Goal: Transaction & Acquisition: Obtain resource

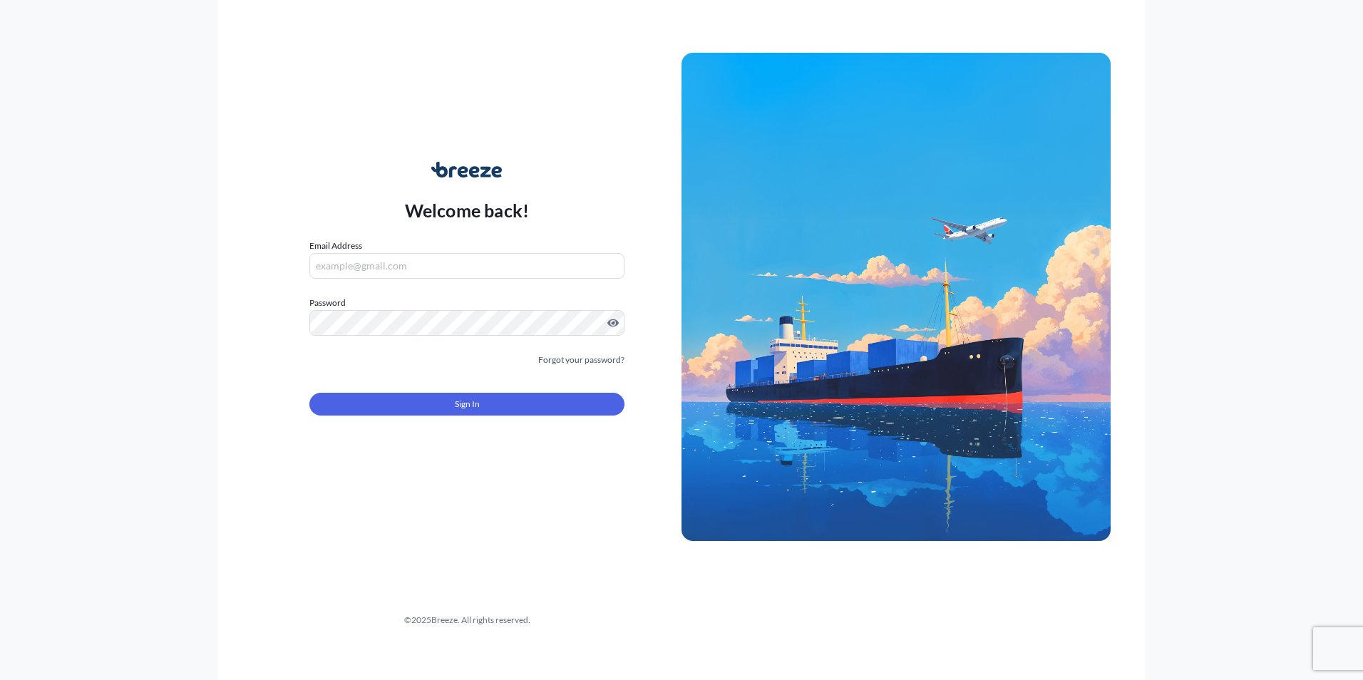
click at [458, 270] on input "Email Address" at bounding box center [466, 266] width 315 height 26
type input "[EMAIL_ADDRESS][DOMAIN_NAME]"
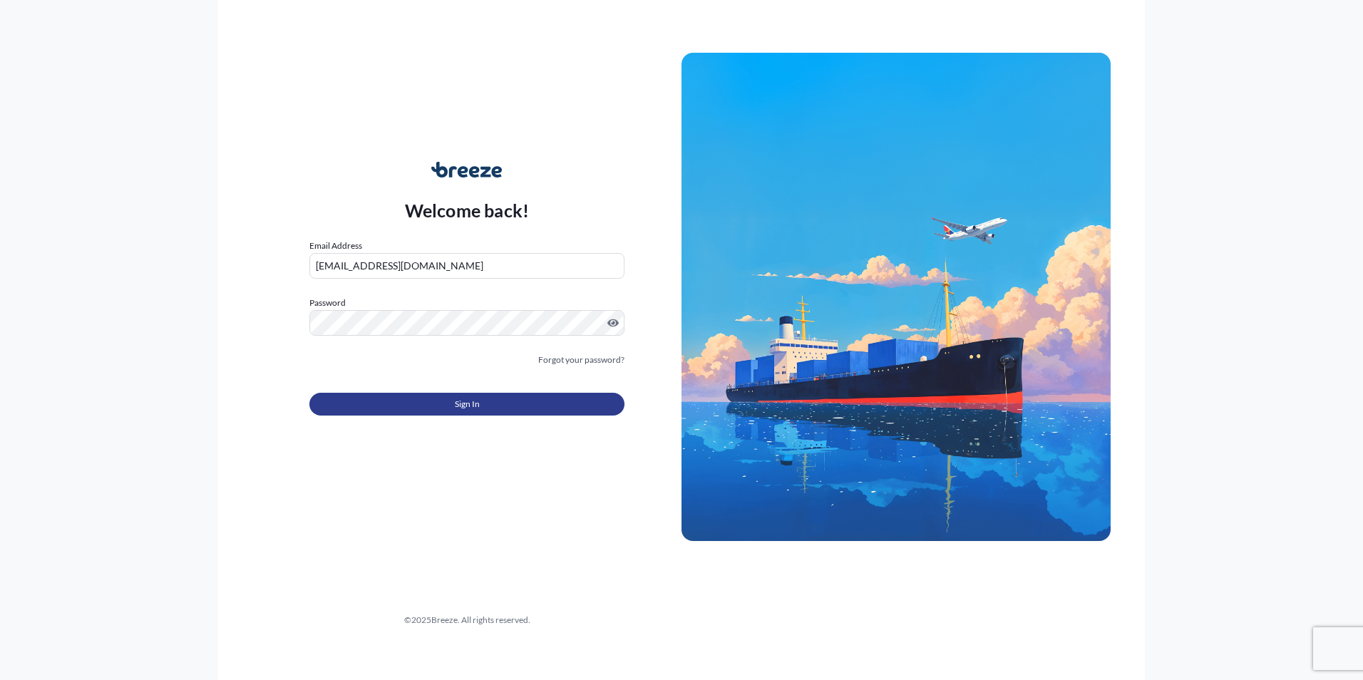
click at [418, 409] on button "Sign In" at bounding box center [466, 404] width 315 height 23
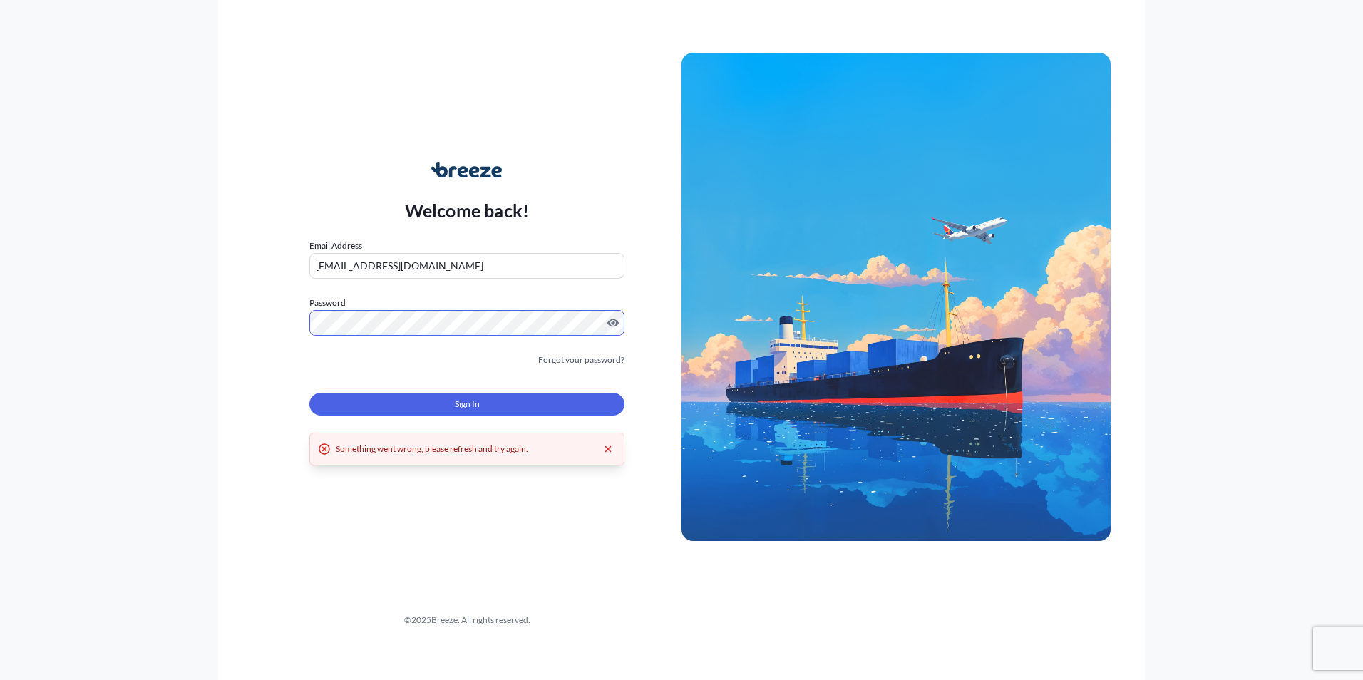
click at [426, 395] on button "Sign In" at bounding box center [466, 404] width 315 height 23
click at [375, 264] on input "Email Address" at bounding box center [466, 266] width 315 height 26
type input "[EMAIL_ADDRESS][DOMAIN_NAME]"
drag, startPoint x: 436, startPoint y: 266, endPoint x: 117, endPoint y: 250, distance: 319.1
click at [117, 250] on div "Welcome back! Email Address [EMAIL_ADDRESS][DOMAIN_NAME] Password Must include:…" at bounding box center [681, 340] width 1363 height 680
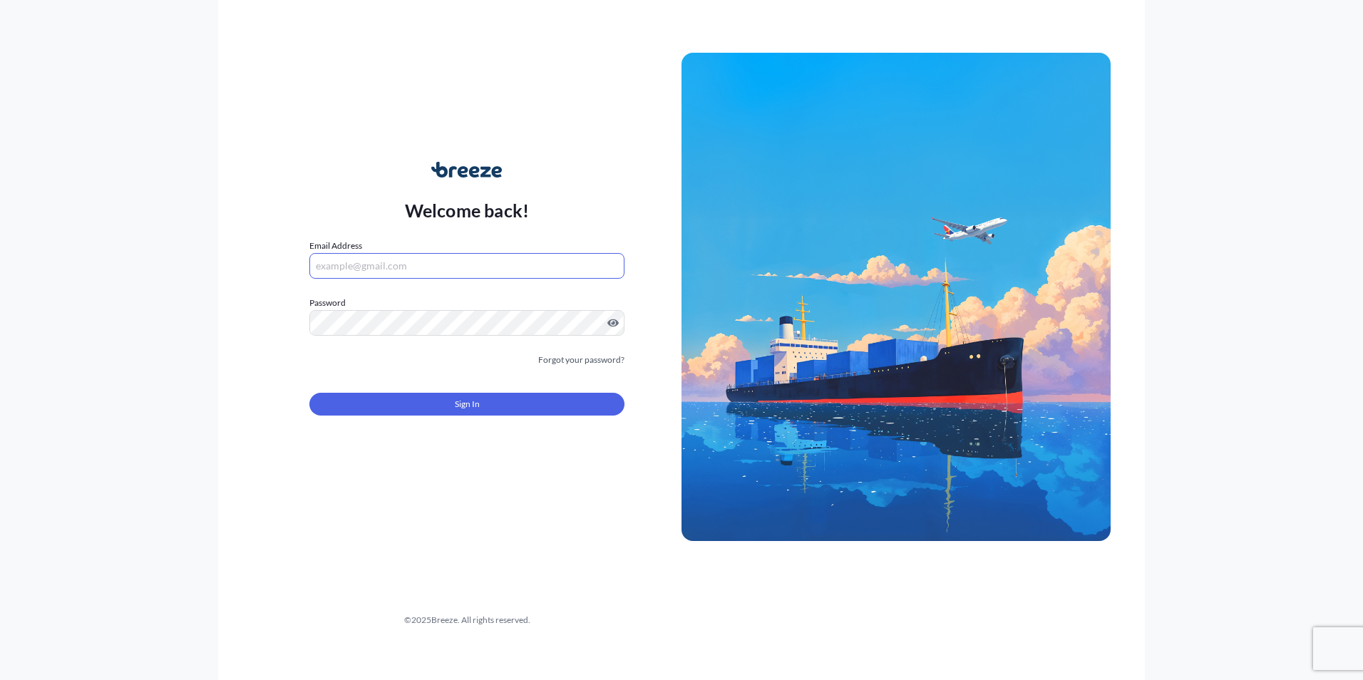
click at [353, 269] on input "Email Address" at bounding box center [466, 266] width 315 height 26
type input "[PERSON_NAME][EMAIL_ADDRESS][DOMAIN_NAME]"
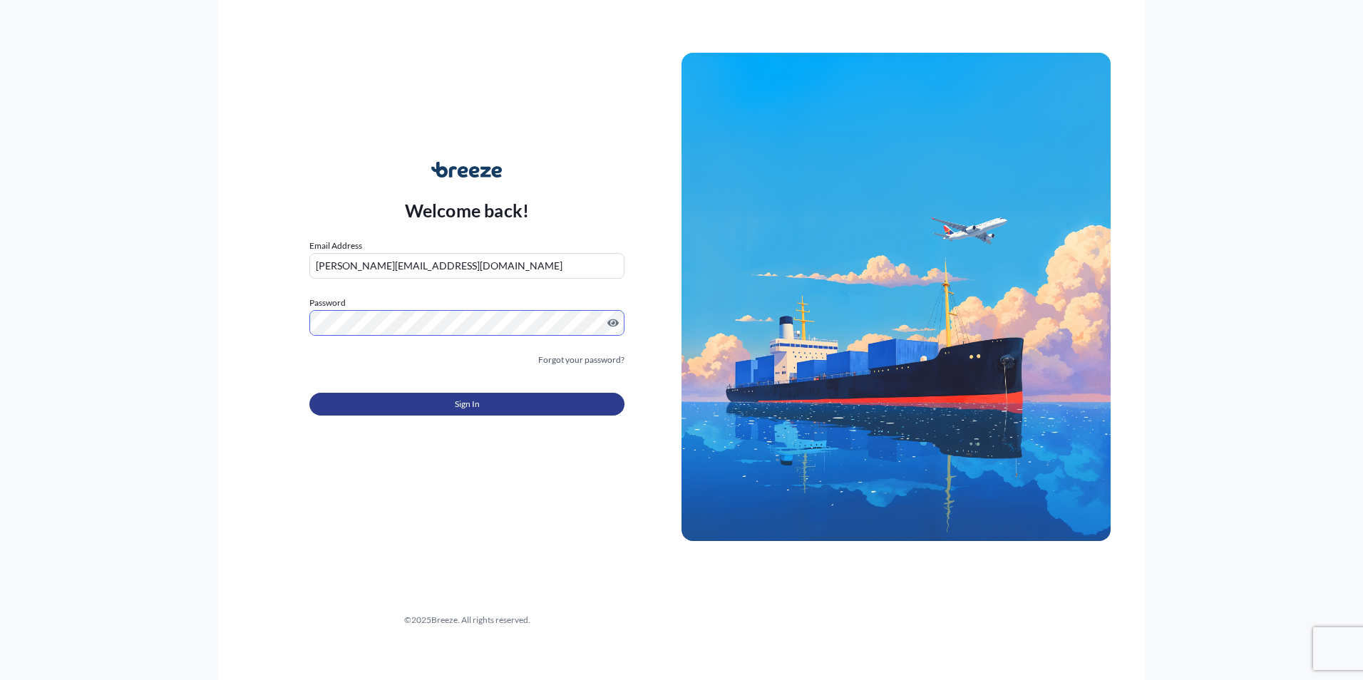
click at [414, 406] on button "Sign In" at bounding box center [466, 404] width 315 height 23
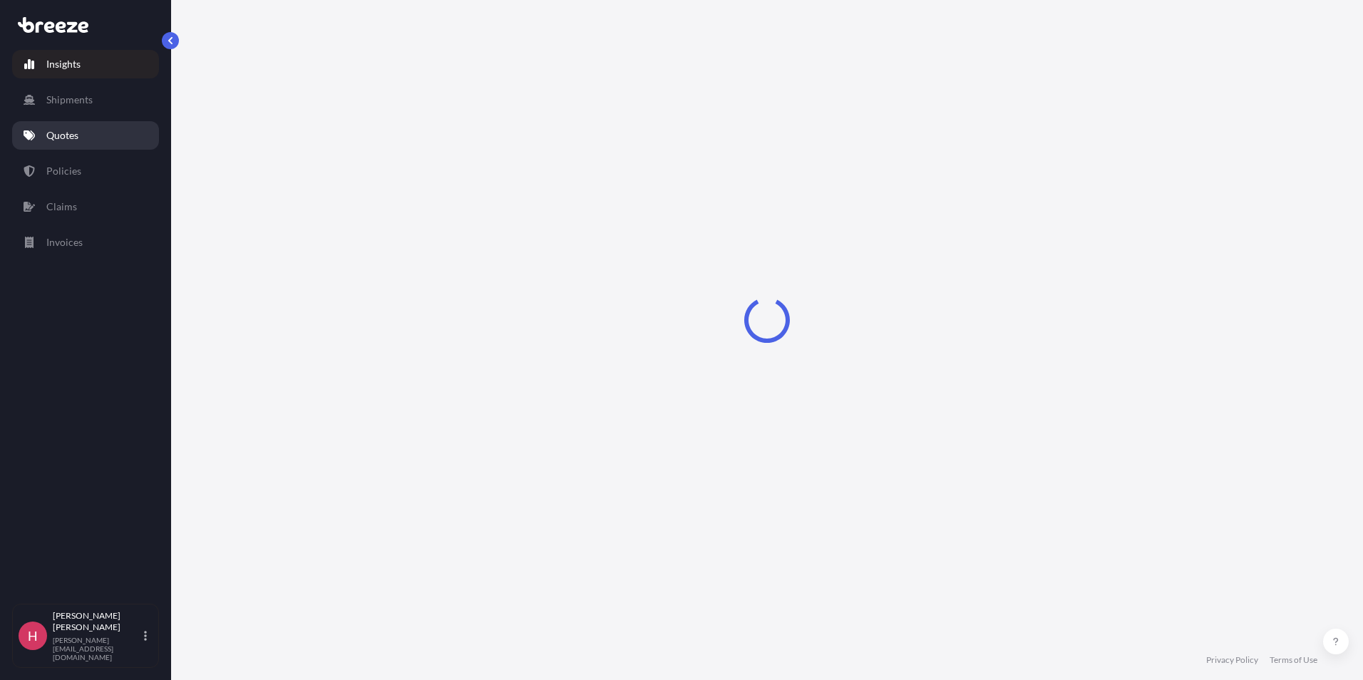
select select "2025"
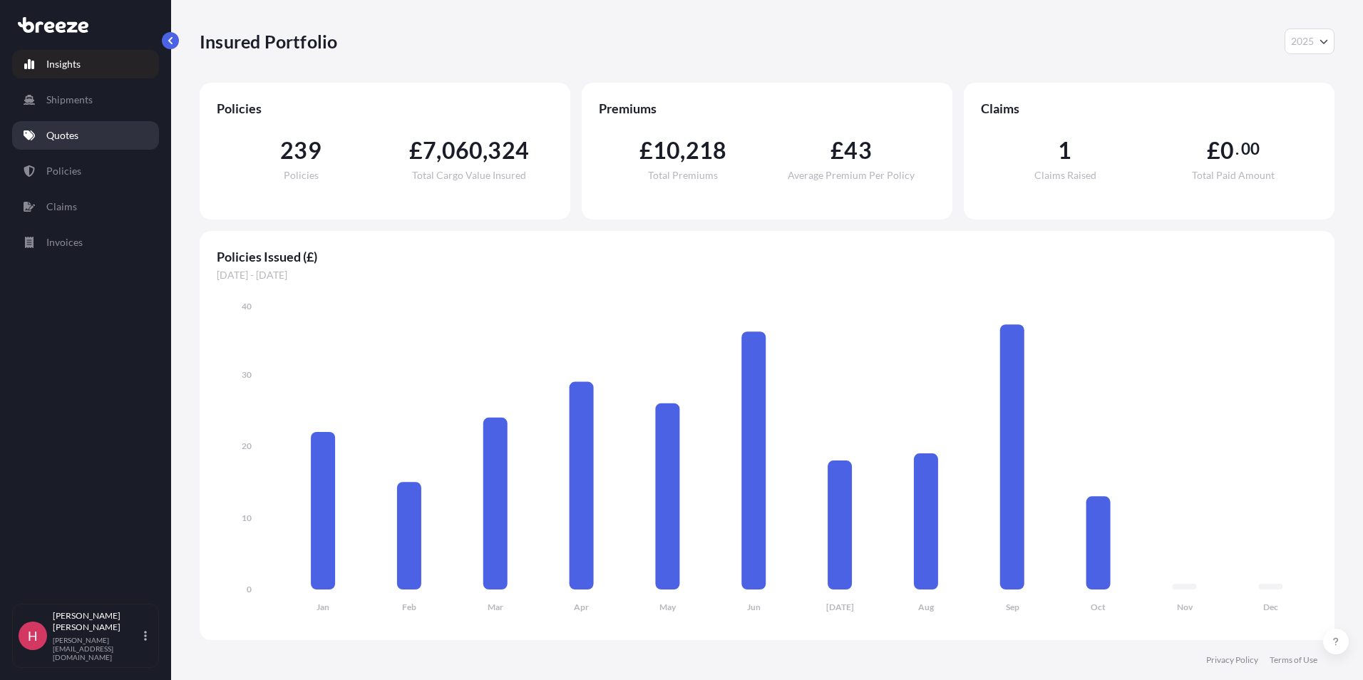
click at [78, 139] on p "Quotes" at bounding box center [62, 135] width 32 height 14
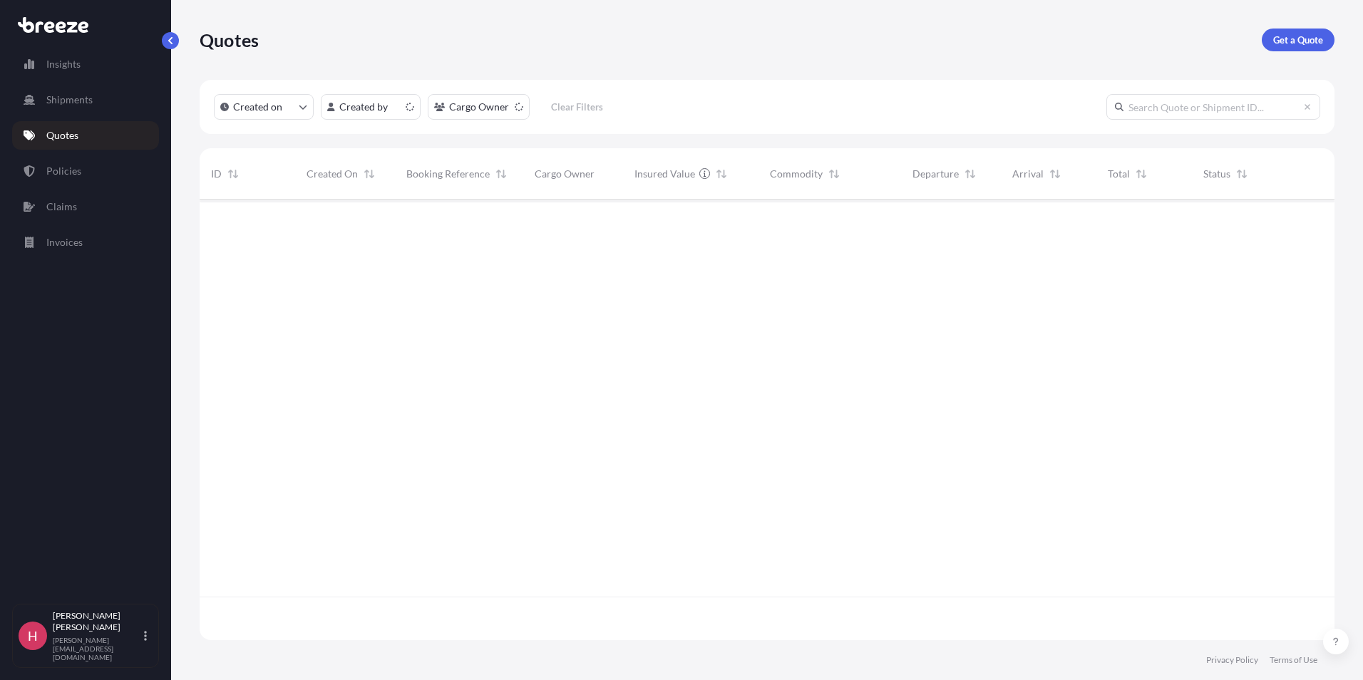
scroll to position [438, 1124]
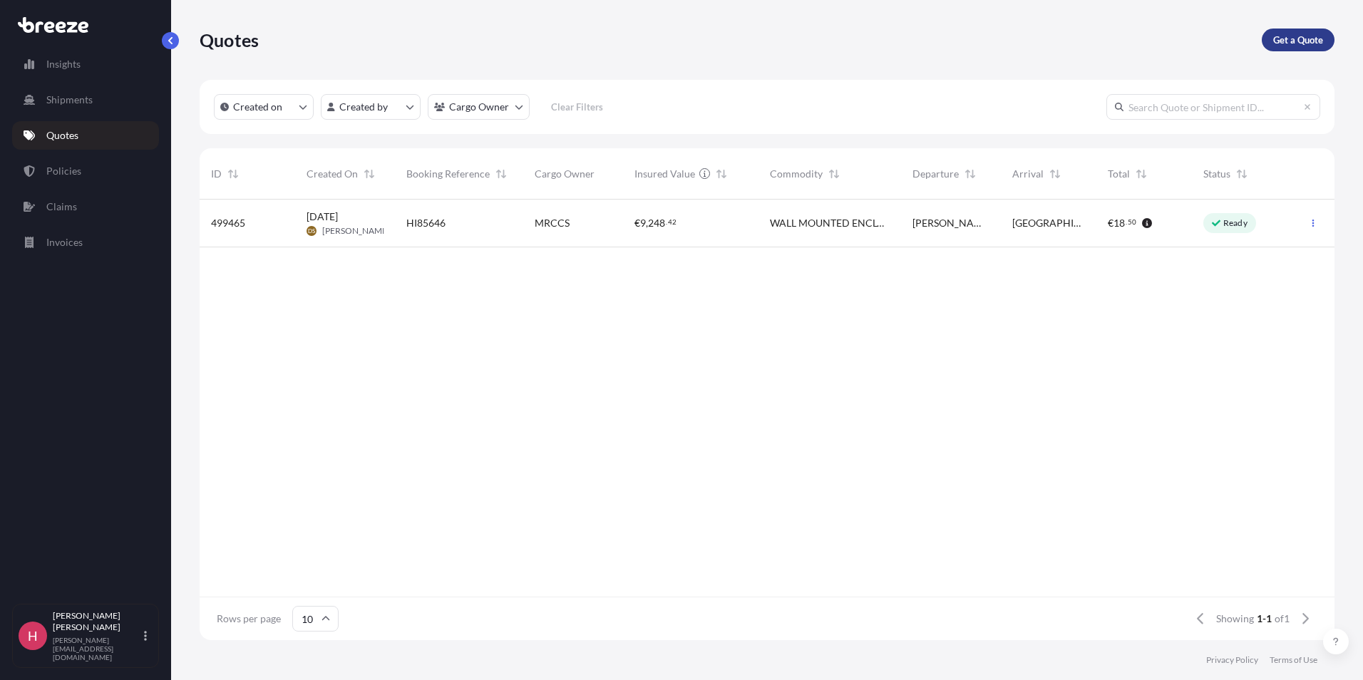
click at [1304, 46] on p "Get a Quote" at bounding box center [1298, 40] width 50 height 14
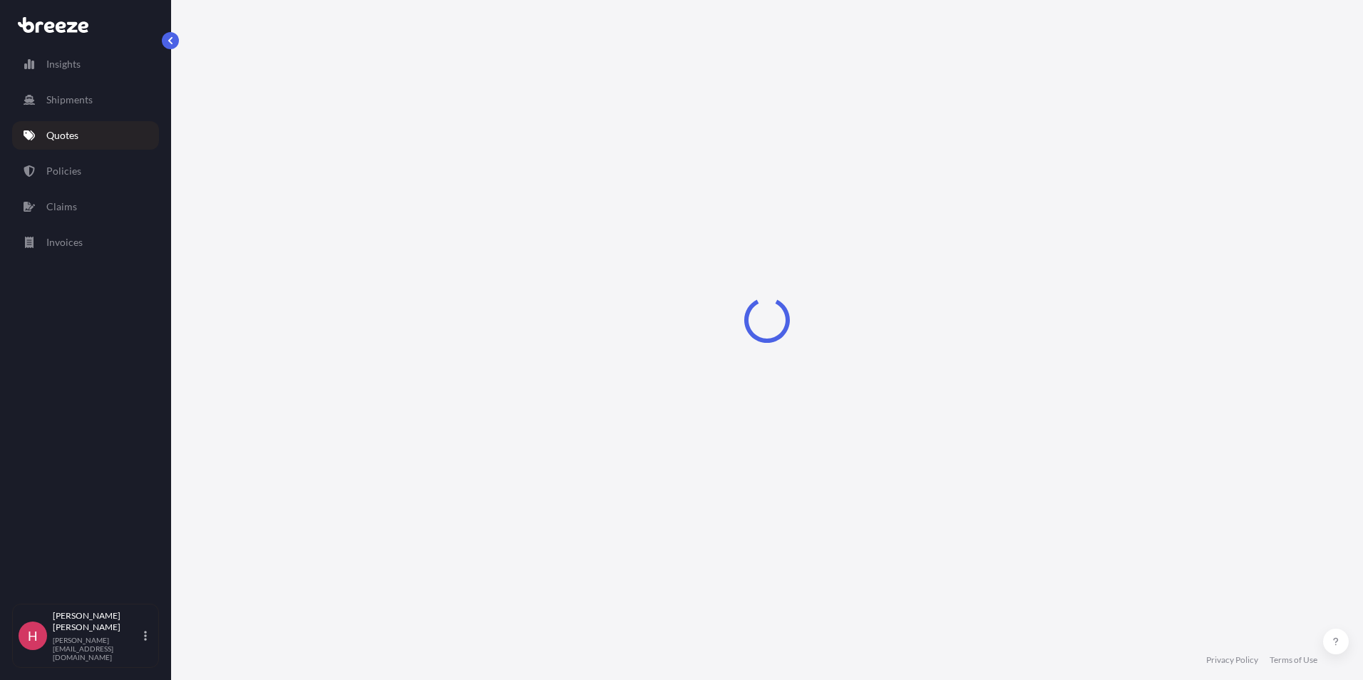
select select "Sea"
select select "1"
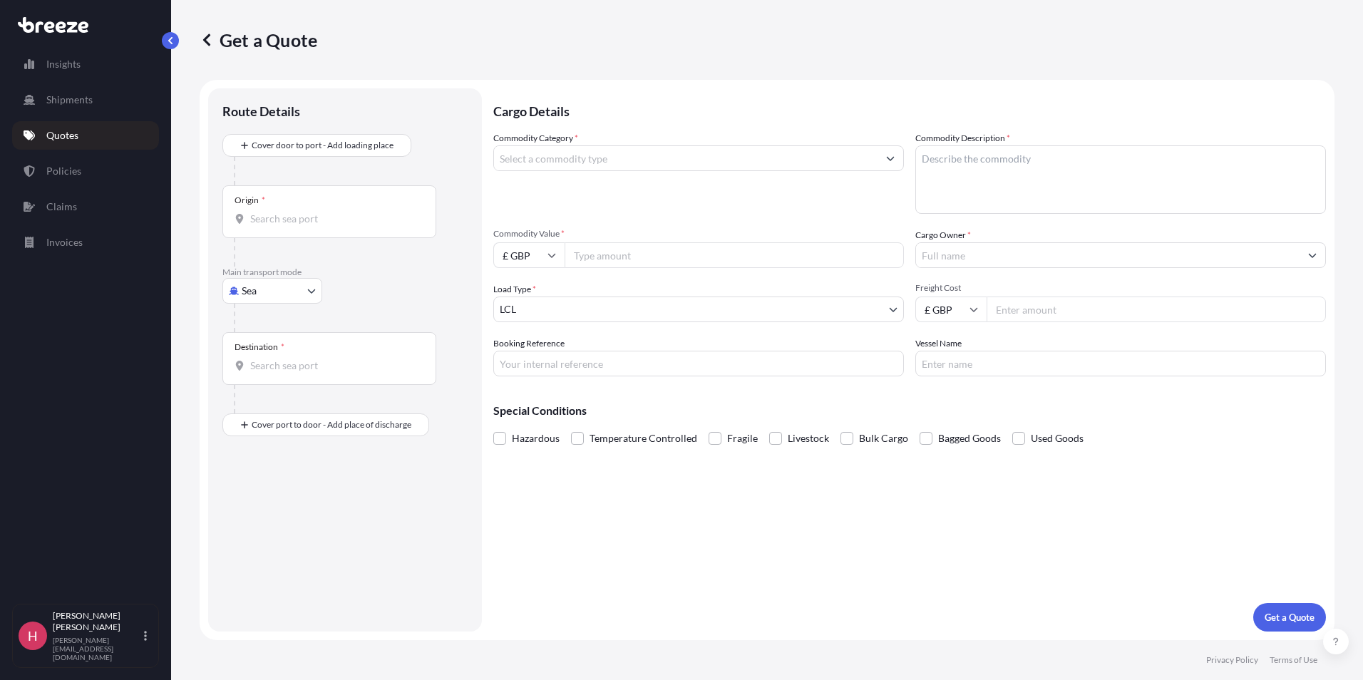
click at [268, 290] on body "Insights Shipments Quotes Policies Claims Invoices H Harvey Redman [EMAIL_ADDRE…" at bounding box center [681, 340] width 1363 height 680
click at [272, 376] on div "Road" at bounding box center [272, 379] width 88 height 26
select select "Road"
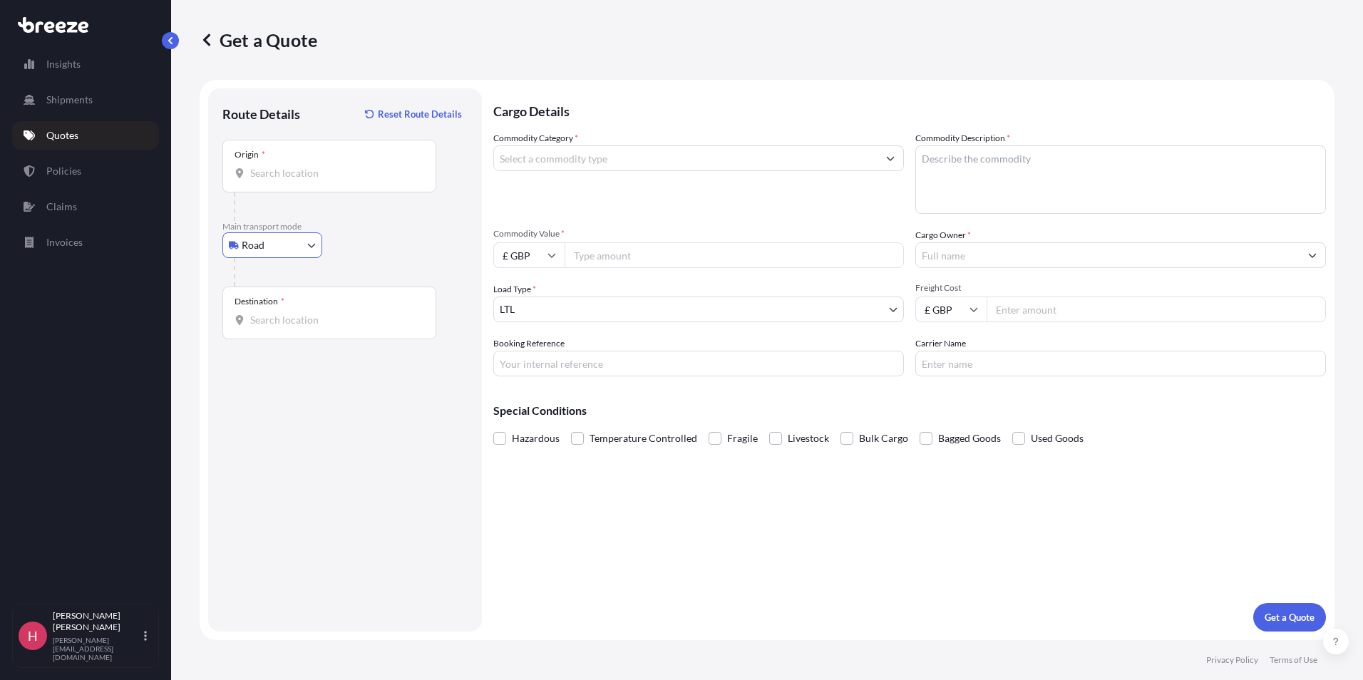
click at [324, 184] on div "Origin *" at bounding box center [329, 166] width 214 height 53
click at [324, 180] on input "Origin *" at bounding box center [334, 173] width 168 height 14
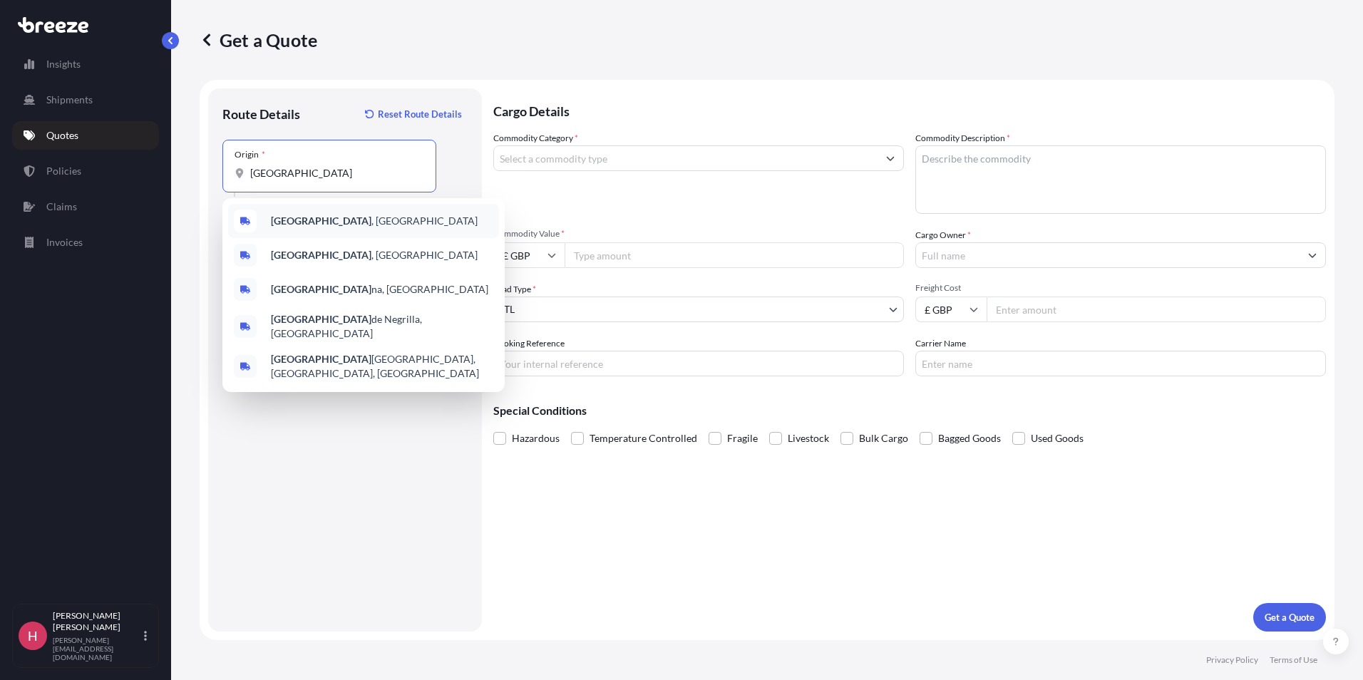
click at [307, 232] on div "[GEOGRAPHIC_DATA] , [GEOGRAPHIC_DATA]" at bounding box center [363, 221] width 271 height 34
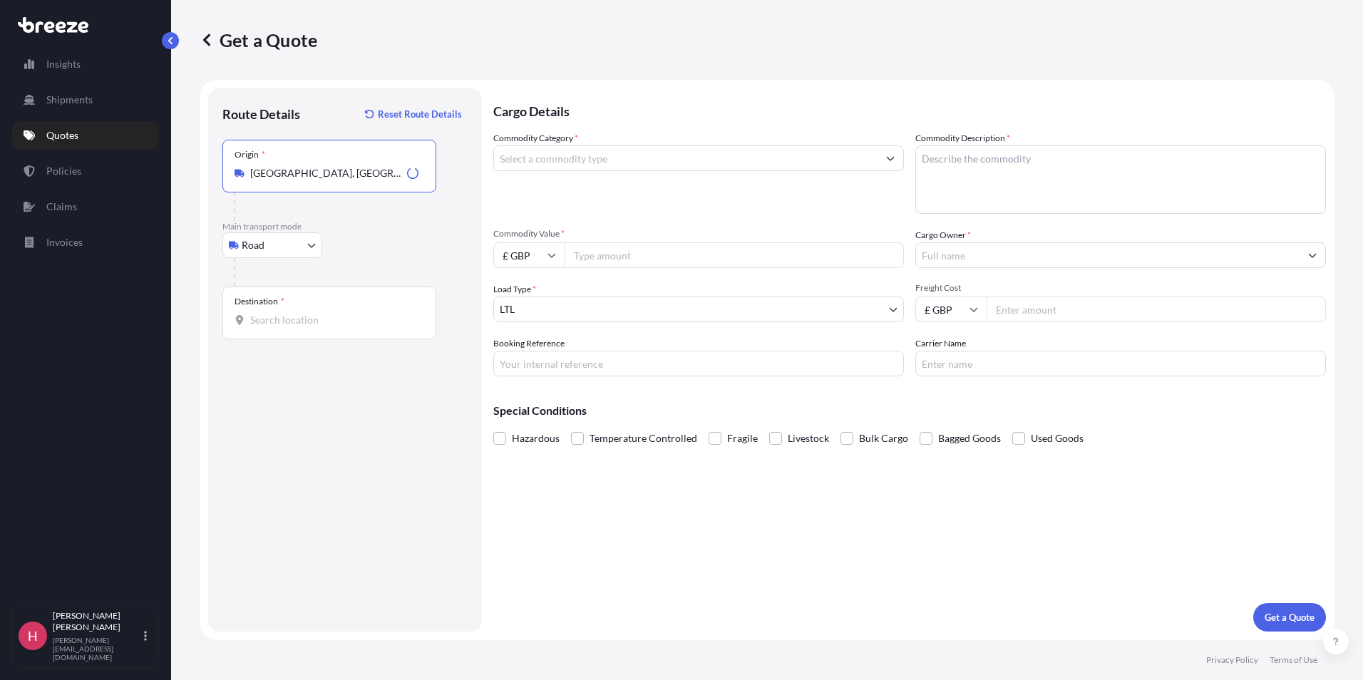
type input "[GEOGRAPHIC_DATA], [GEOGRAPHIC_DATA]"
click at [292, 324] on input "Destination *" at bounding box center [334, 320] width 168 height 14
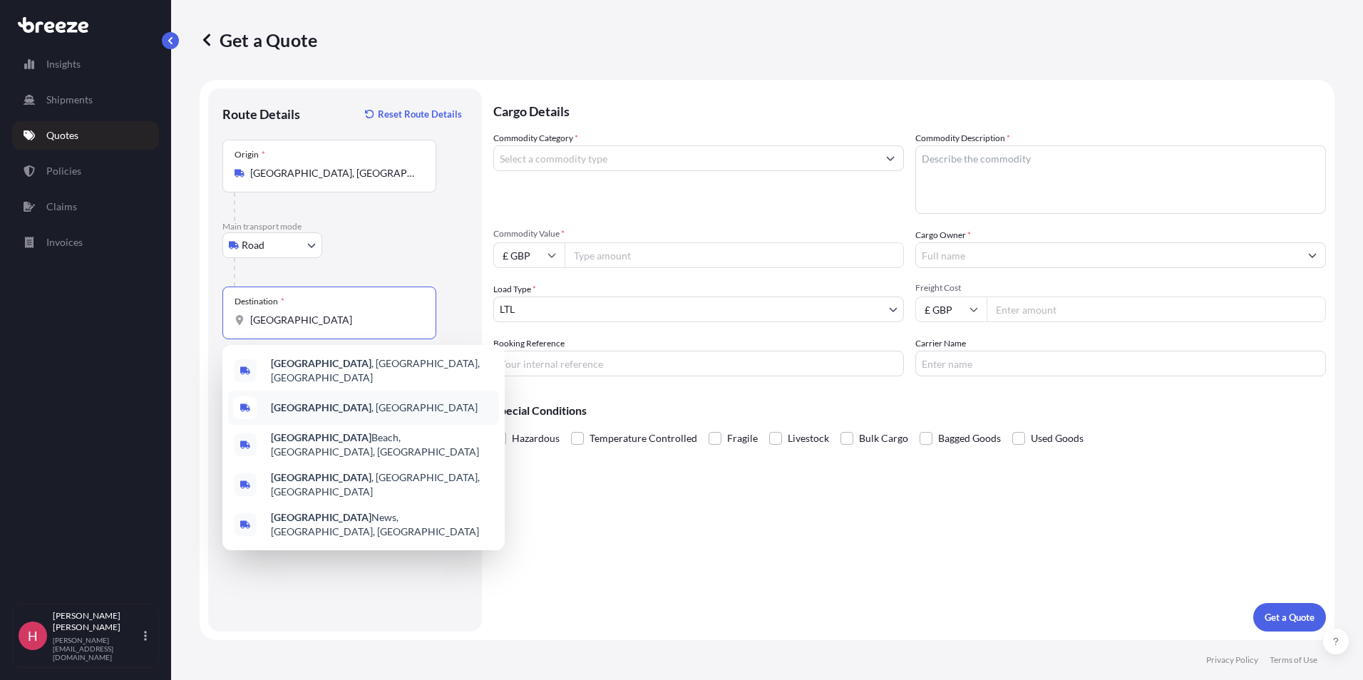
click at [333, 411] on div "[GEOGRAPHIC_DATA] , [GEOGRAPHIC_DATA]" at bounding box center [363, 408] width 271 height 34
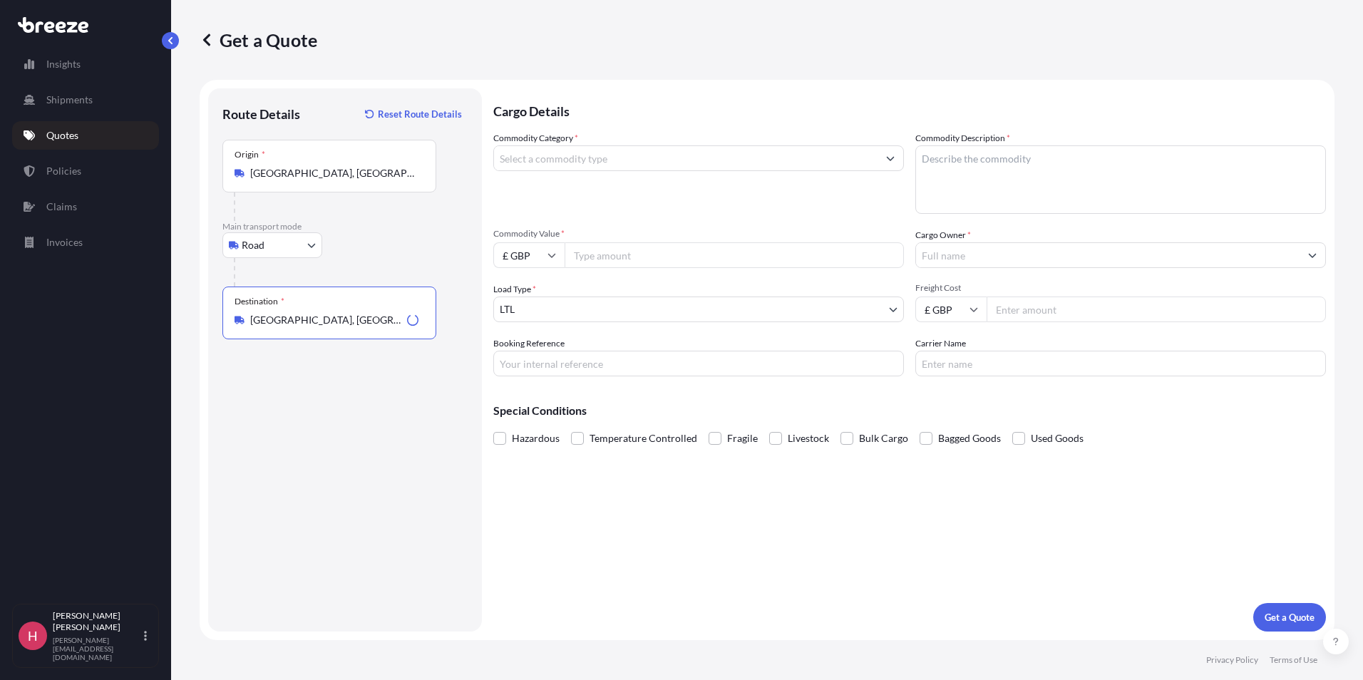
type input "[GEOGRAPHIC_DATA], [GEOGRAPHIC_DATA]"
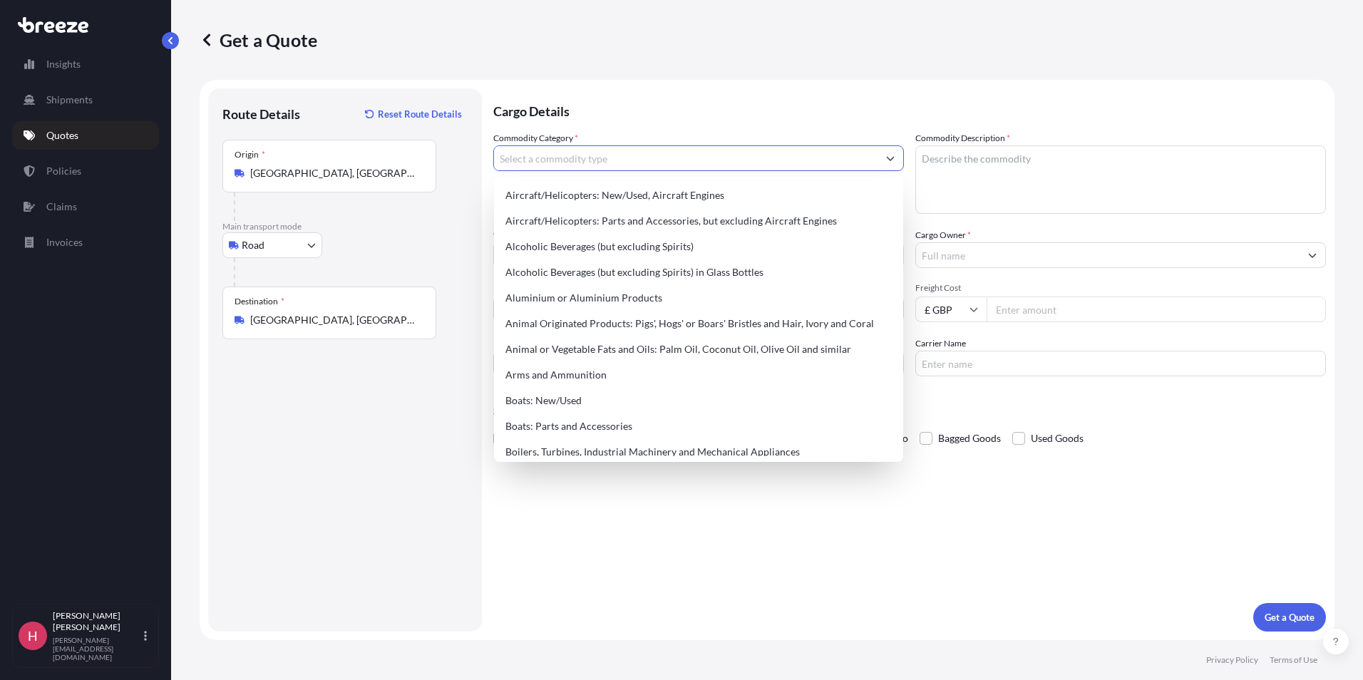
click at [568, 160] on input "Commodity Category *" at bounding box center [686, 158] width 384 height 26
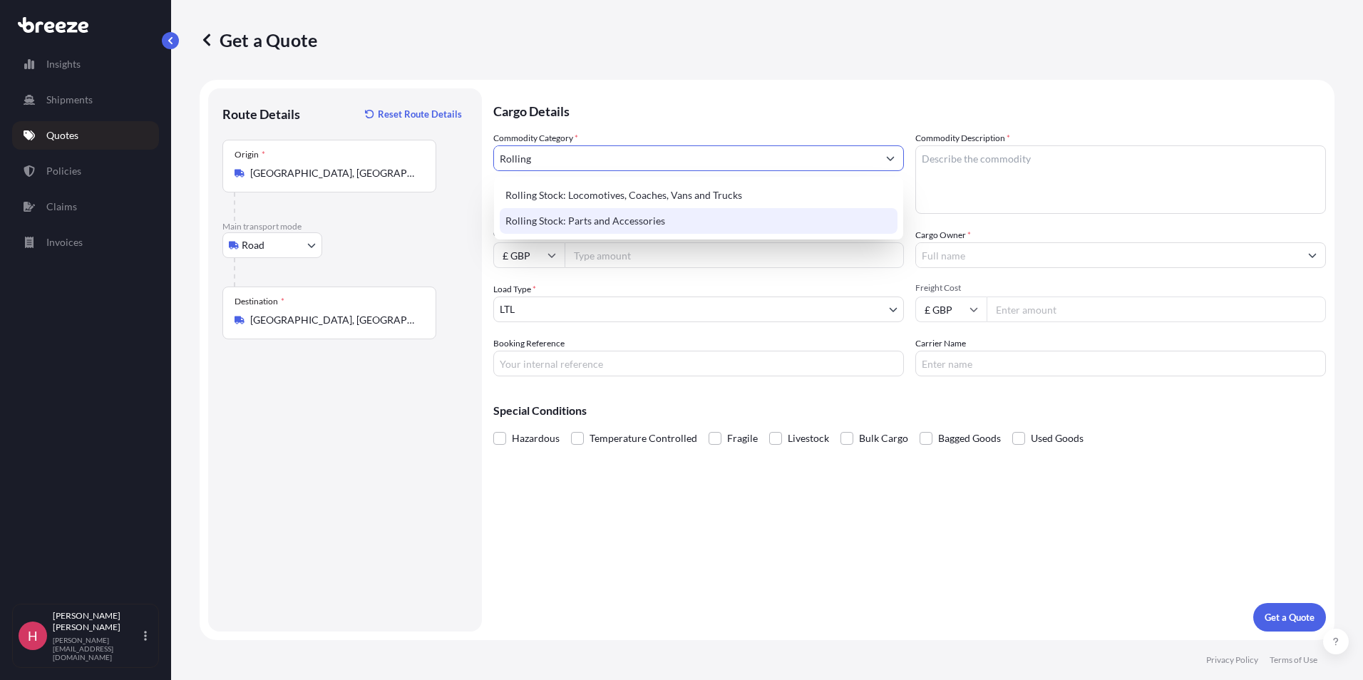
click at [619, 228] on div "Rolling Stock: Parts and Accessories" at bounding box center [699, 221] width 398 height 26
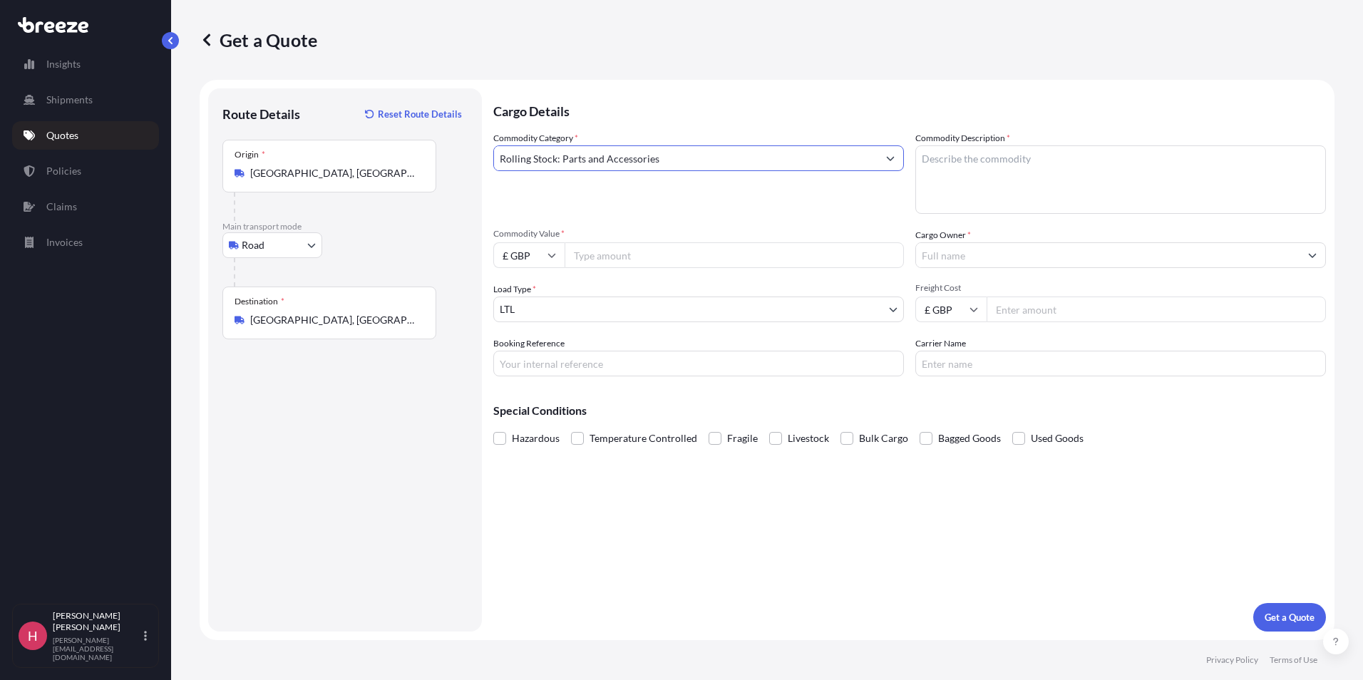
type input "Rolling Stock: Parts and Accessories"
click at [965, 168] on textarea "Commodity Description *" at bounding box center [1120, 179] width 411 height 68
type textarea "Rail Parts"
click at [584, 255] on input "Commodity Value *" at bounding box center [734, 255] width 339 height 26
type input "5312.80"
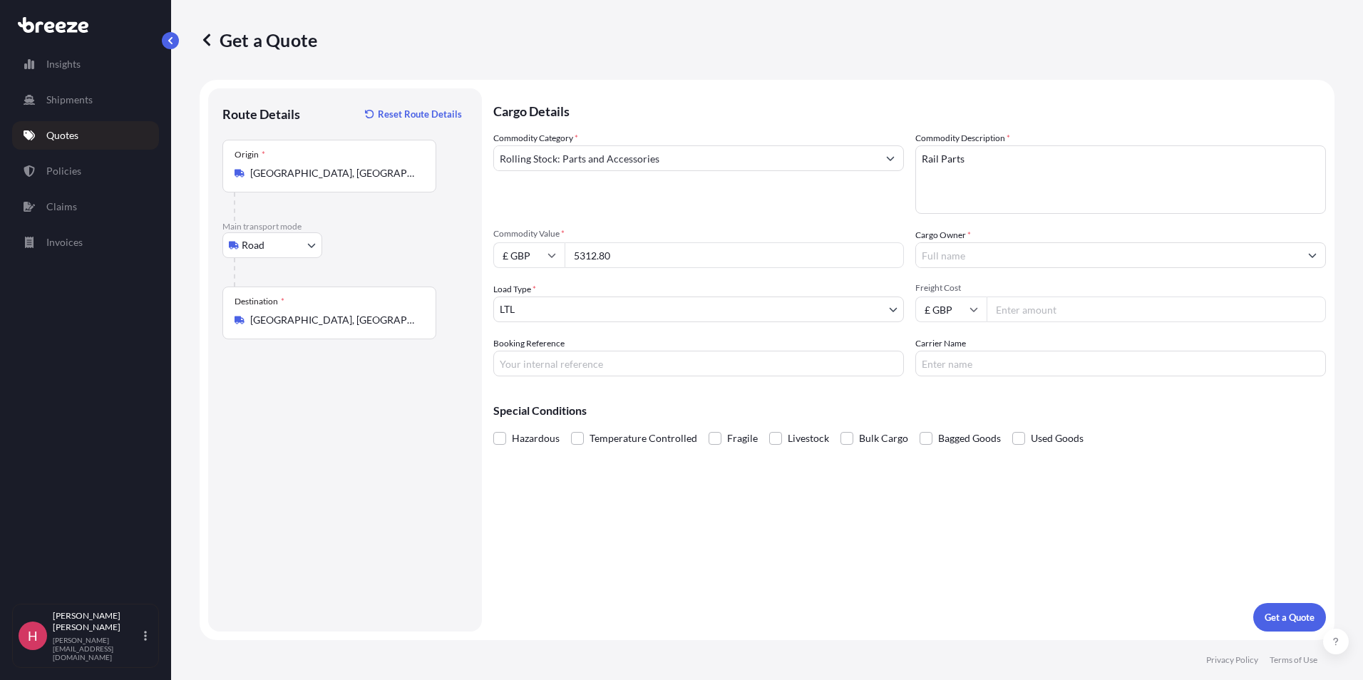
click at [517, 260] on input "£ GBP" at bounding box center [528, 255] width 71 height 26
click at [525, 294] on div "€ EUR" at bounding box center [529, 294] width 60 height 27
type input "€ EUR"
click at [562, 369] on input "Booking Reference" at bounding box center [698, 364] width 411 height 26
type input "HI86179"
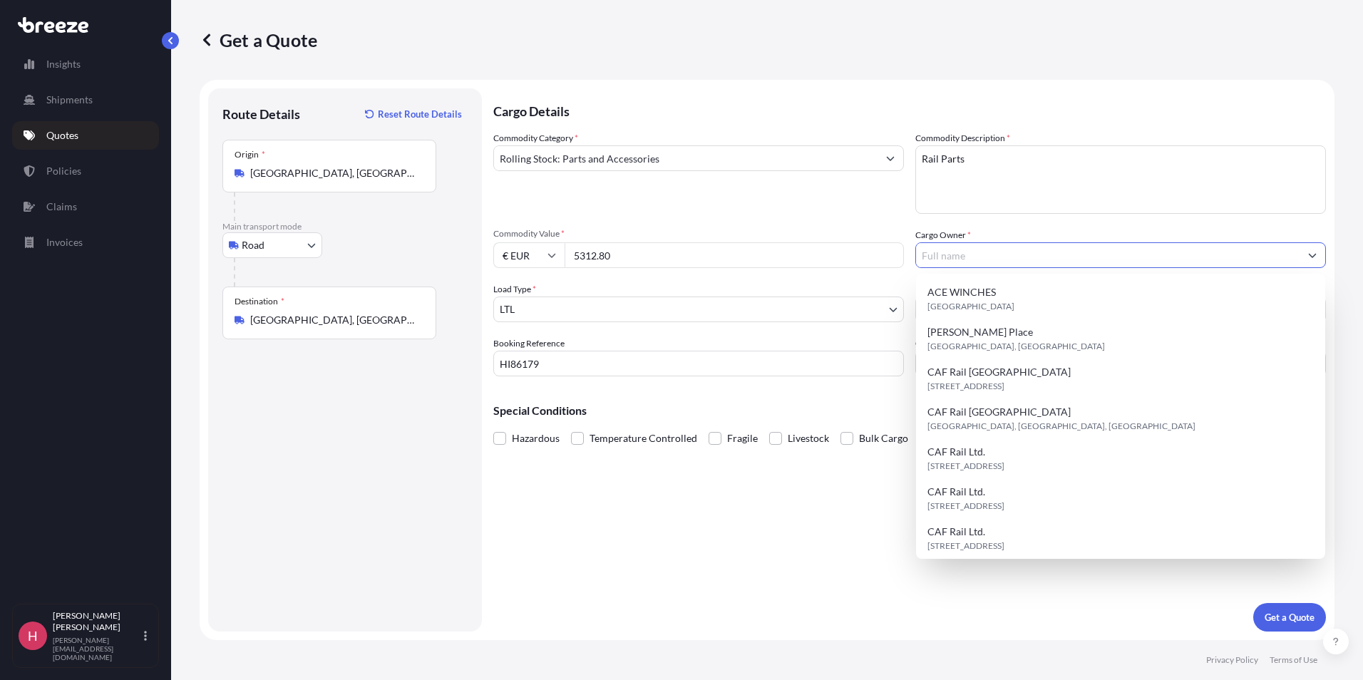
click at [940, 245] on input "Cargo Owner *" at bounding box center [1108, 255] width 384 height 26
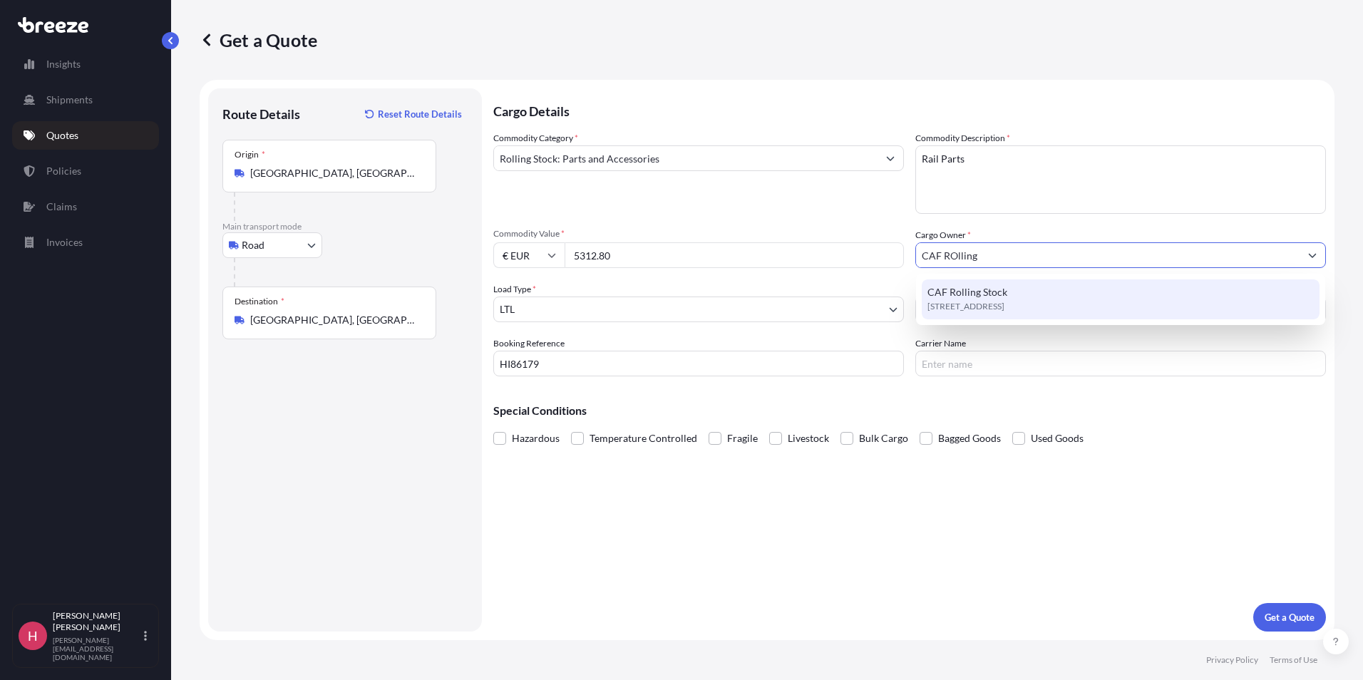
click at [975, 313] on span "[STREET_ADDRESS]" at bounding box center [966, 306] width 77 height 14
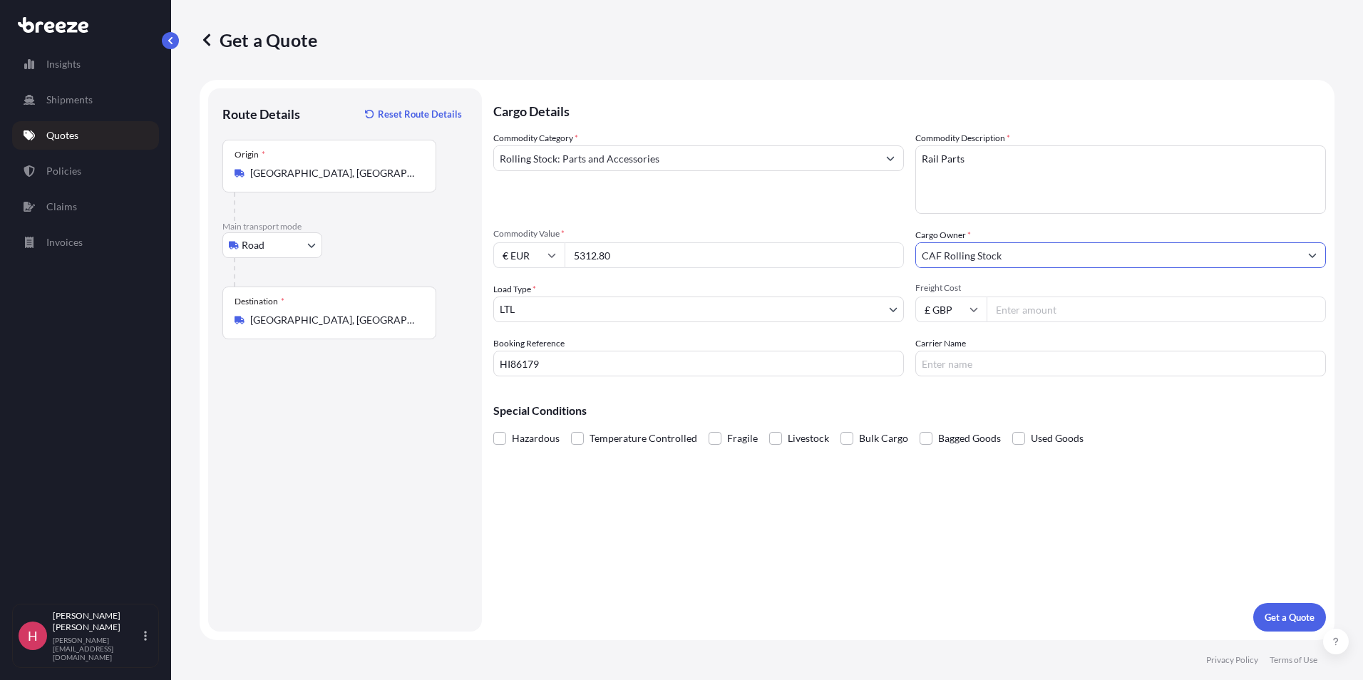
type input "CAF Rolling Stock"
click at [1021, 317] on input "Freight Cost" at bounding box center [1156, 310] width 339 height 26
type input "1850"
click at [1033, 365] on input "Carrier Name" at bounding box center [1120, 364] width 411 height 26
type input "Mercury"
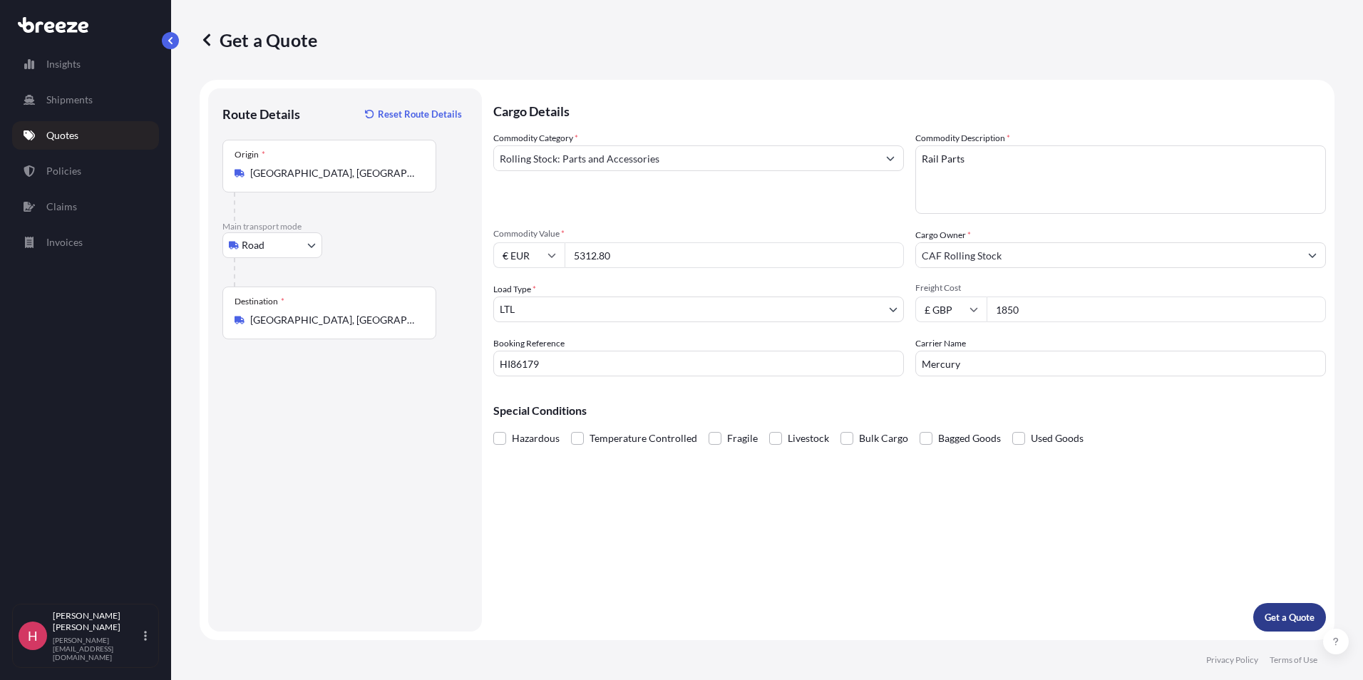
click at [1279, 620] on p "Get a Quote" at bounding box center [1290, 617] width 50 height 14
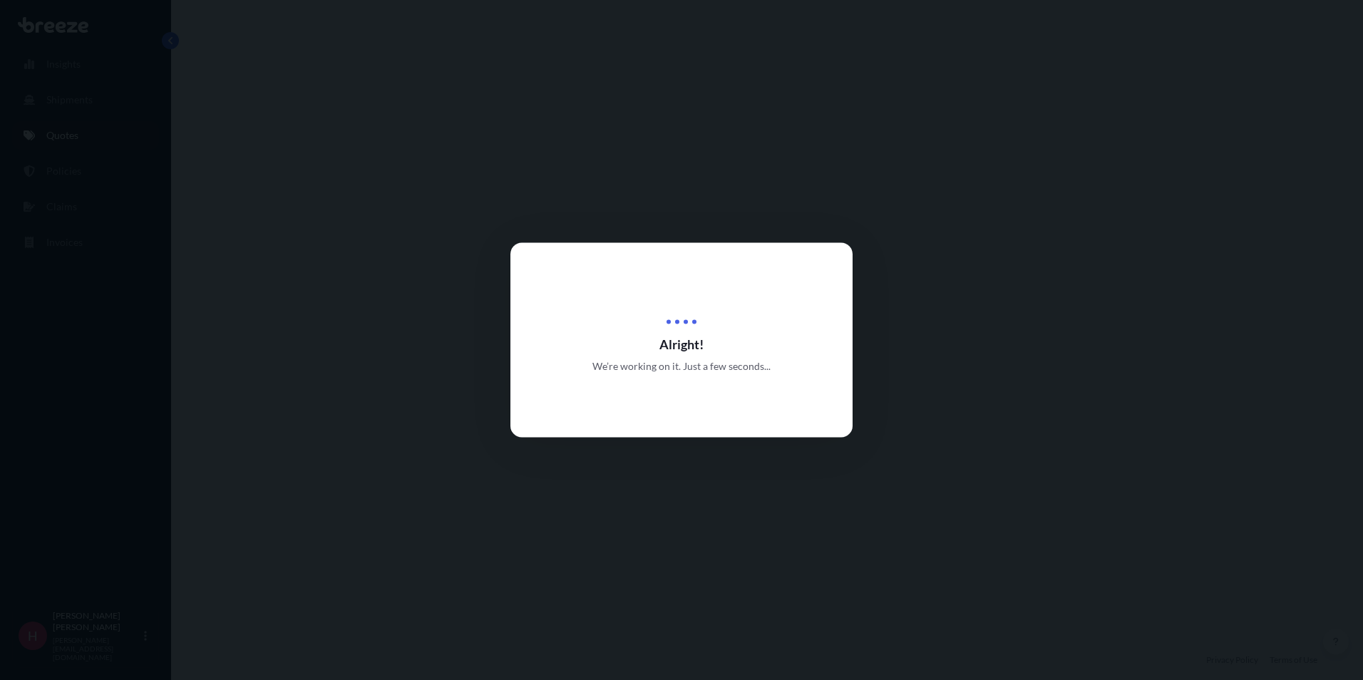
select select "Road"
select select "1"
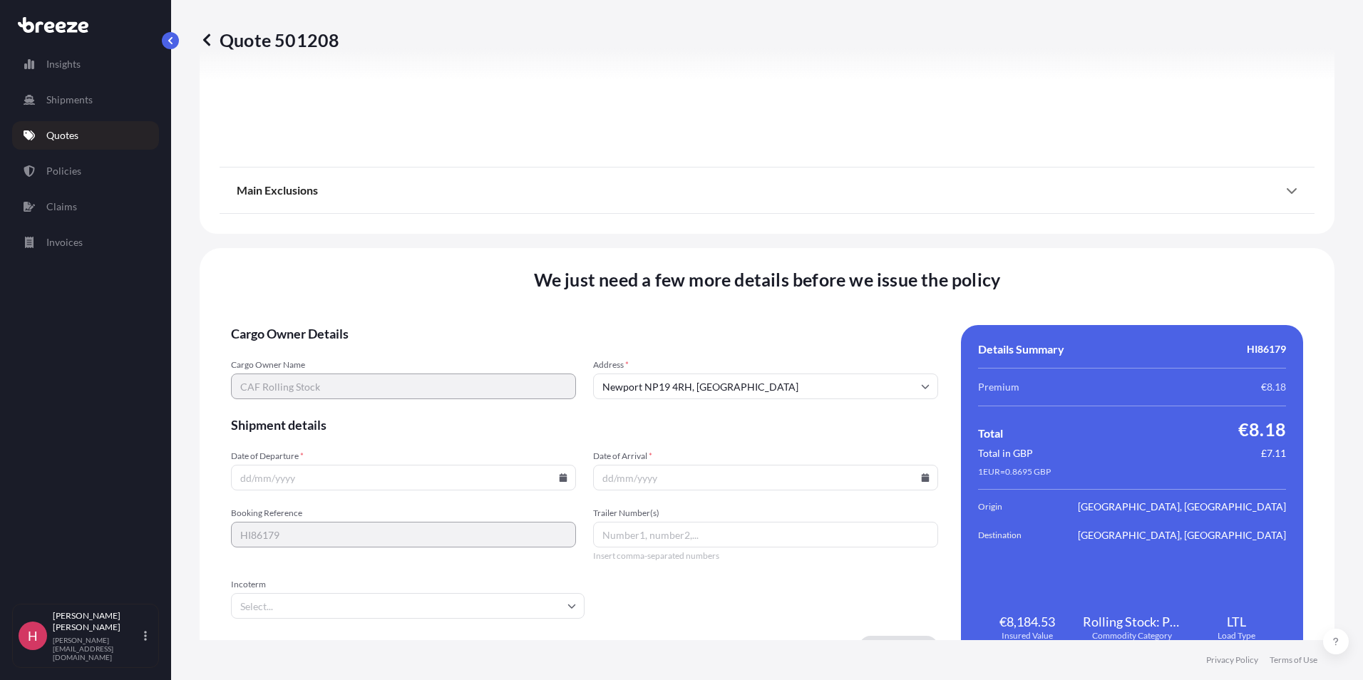
scroll to position [1583, 0]
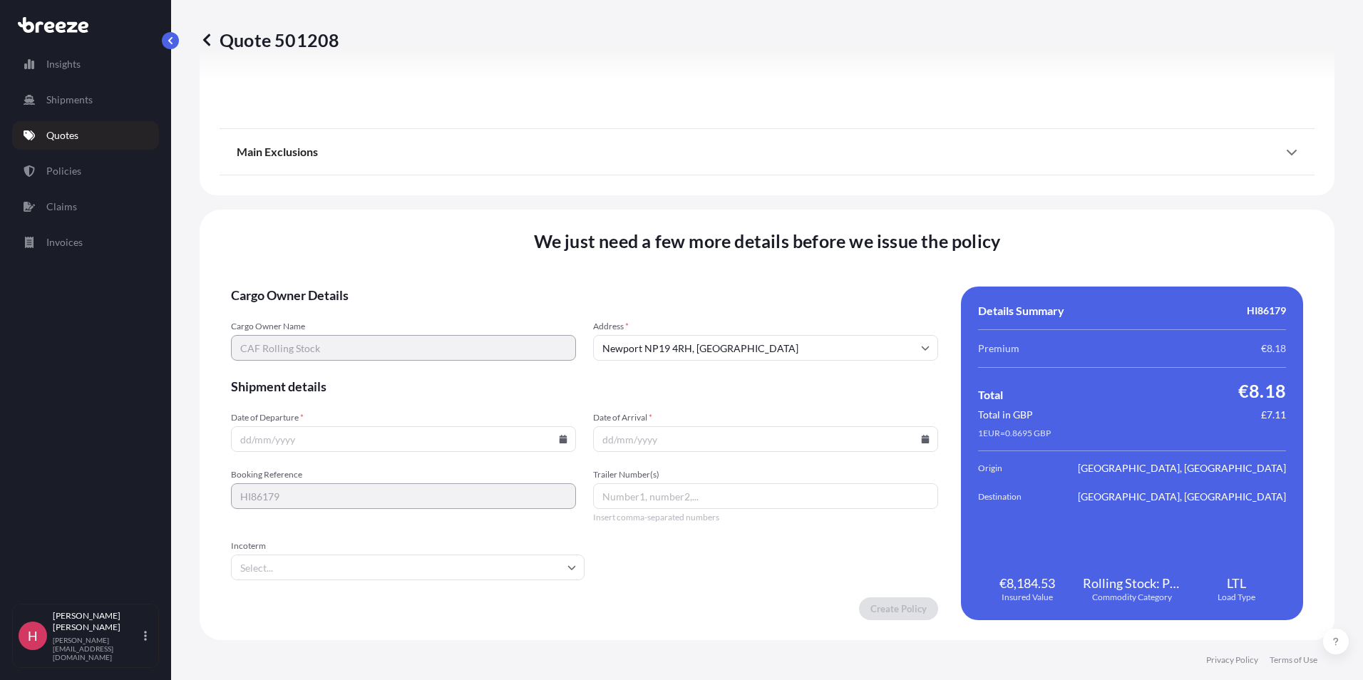
drag, startPoint x: 631, startPoint y: 438, endPoint x: 530, endPoint y: 436, distance: 101.3
click at [631, 438] on input "Date of Arrival *" at bounding box center [765, 439] width 345 height 26
click at [245, 435] on input "Date of Departure *" at bounding box center [403, 439] width 345 height 26
type input "[DATE]"
click at [600, 440] on input "Date of Arrival *" at bounding box center [765, 439] width 345 height 26
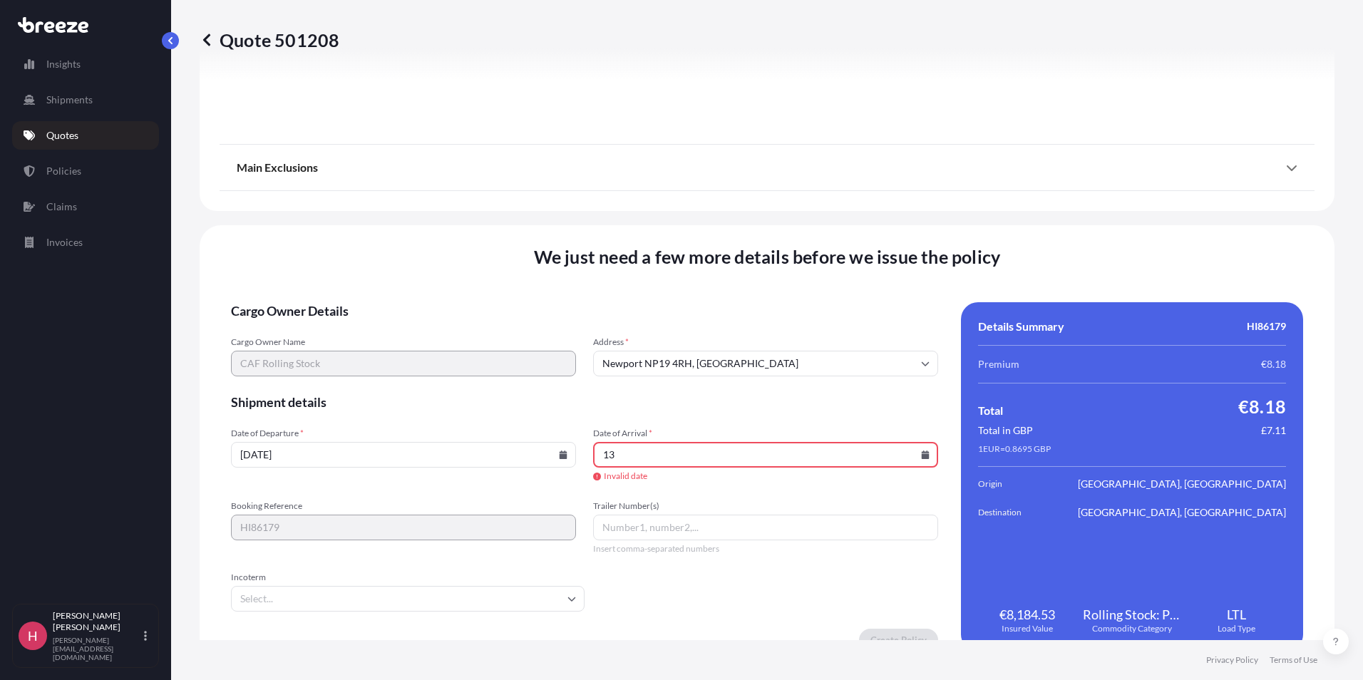
type input "1"
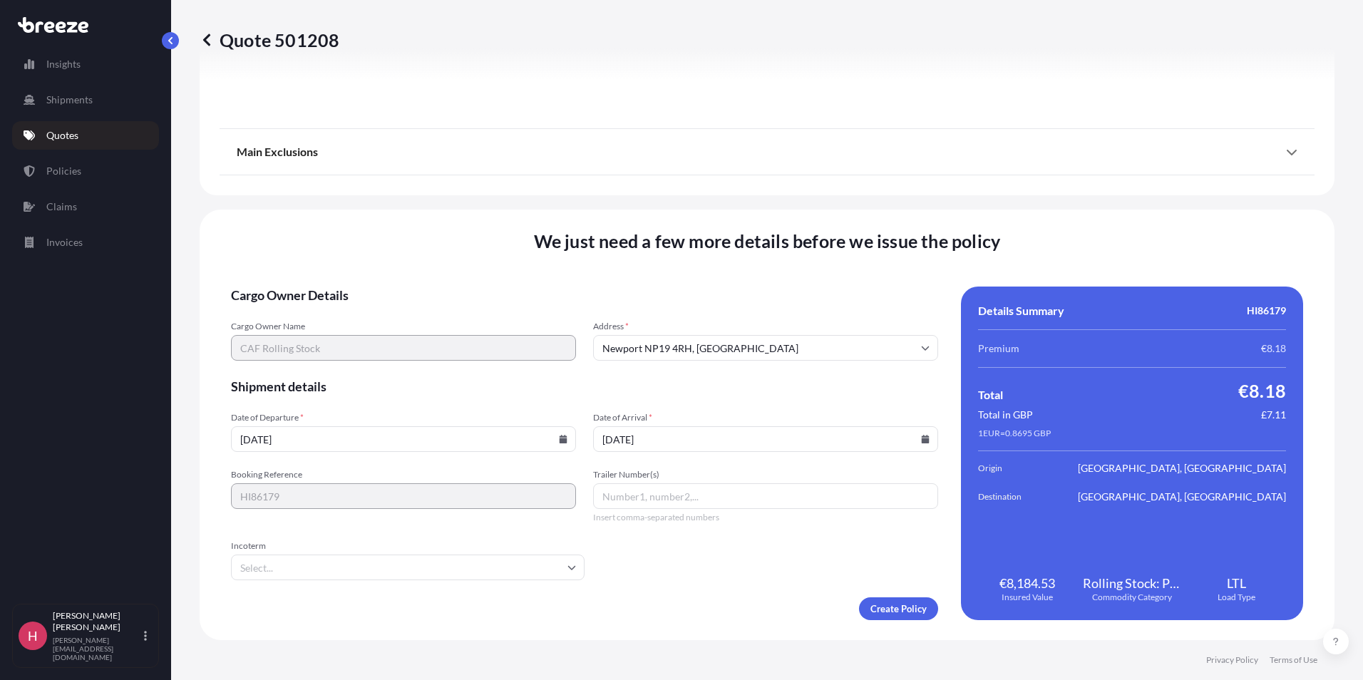
type input "[DATE]"
click at [263, 569] on input "Incoterm" at bounding box center [408, 568] width 354 height 26
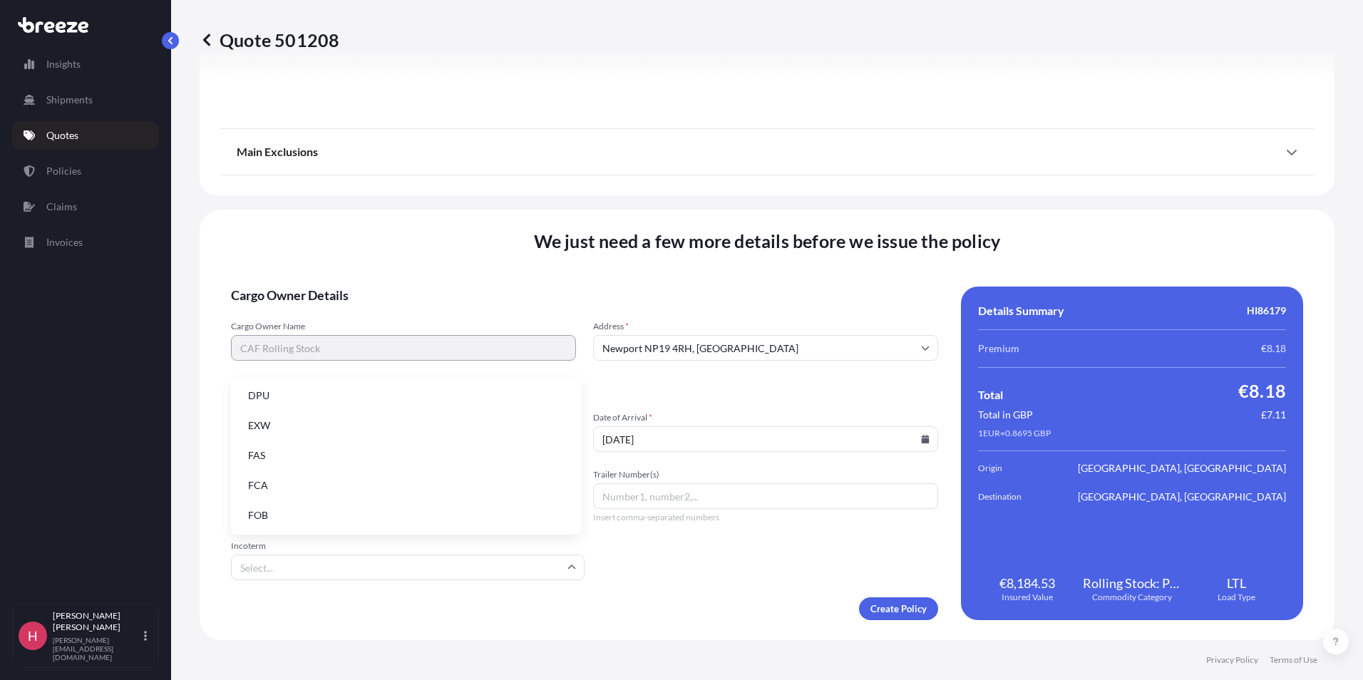
click at [270, 428] on li "EXW" at bounding box center [406, 425] width 339 height 27
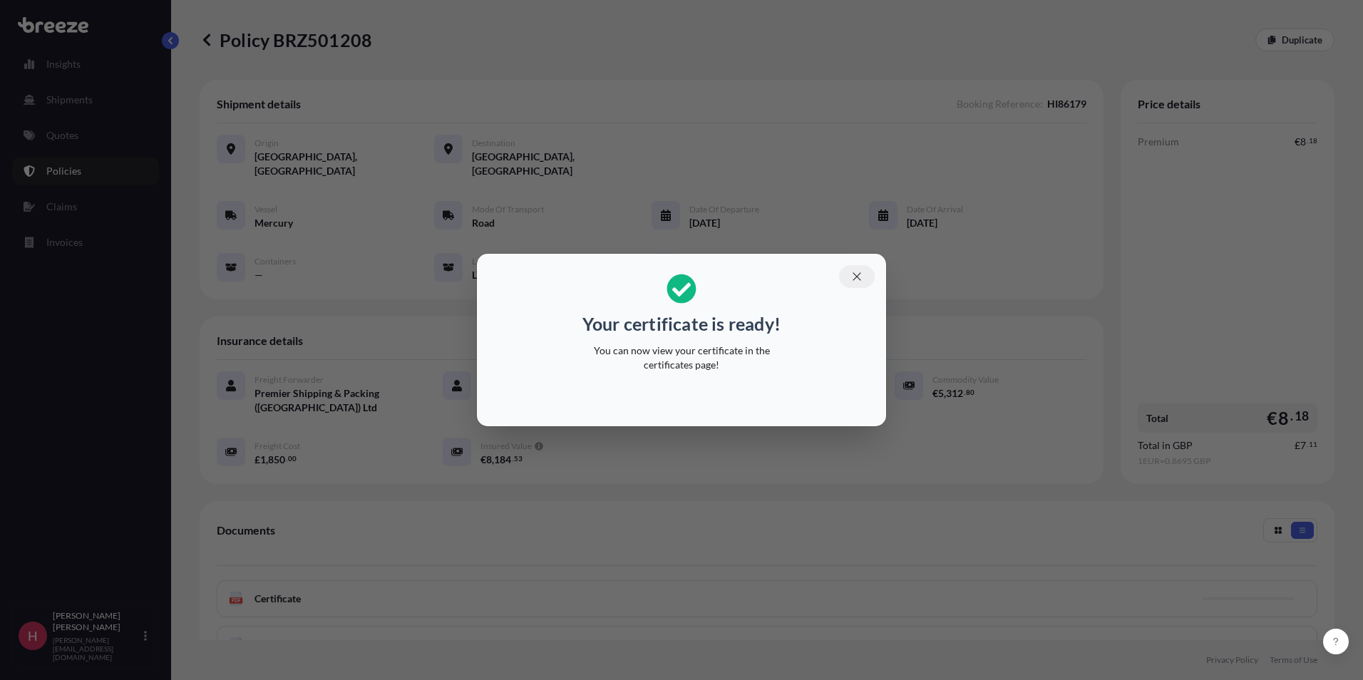
click at [856, 272] on icon "button" at bounding box center [857, 276] width 13 height 13
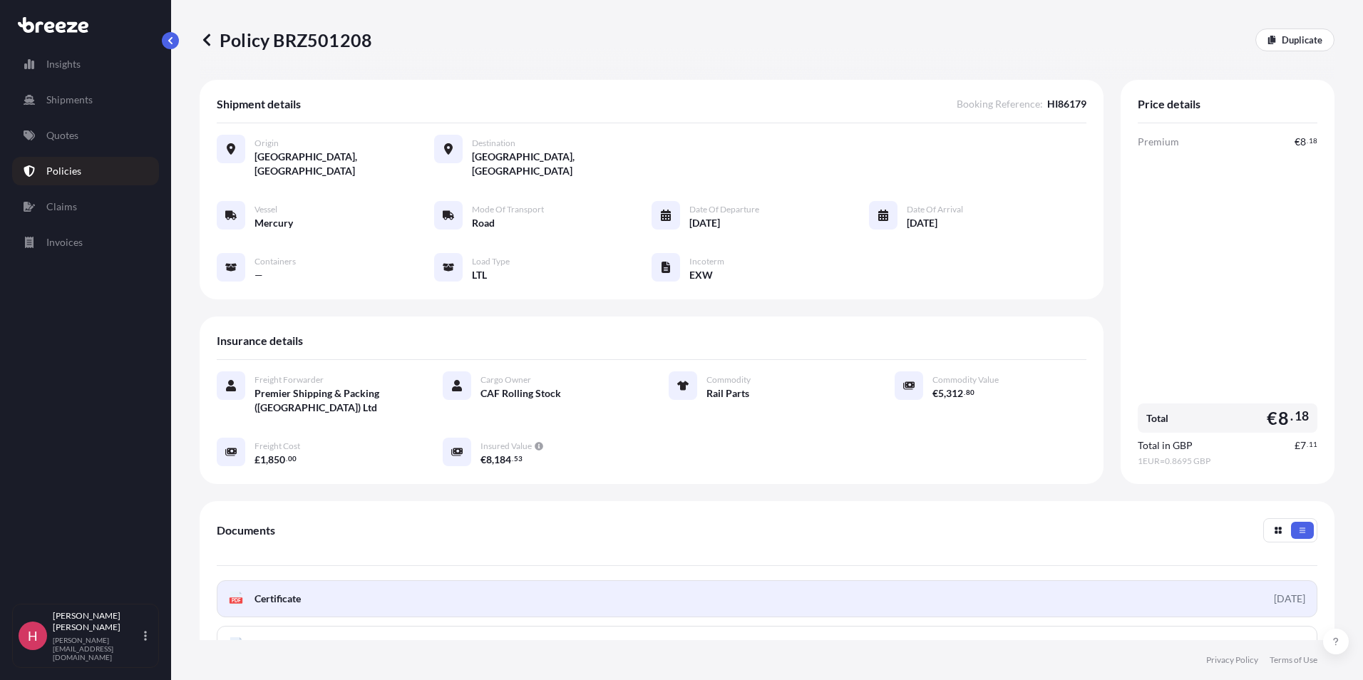
click at [426, 589] on link "PDF Certificate [DATE]" at bounding box center [767, 598] width 1101 height 37
